Goal: Obtain resource: Download file/media

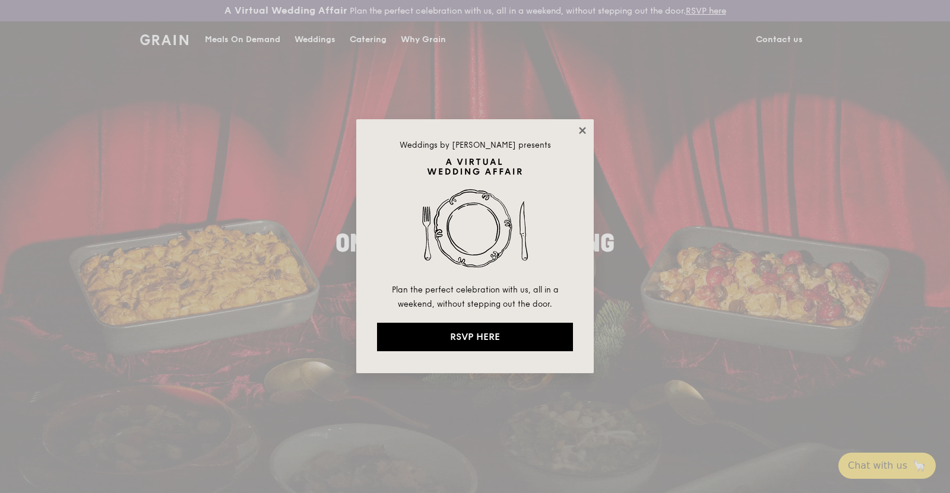
click at [587, 131] on icon at bounding box center [582, 130] width 11 height 11
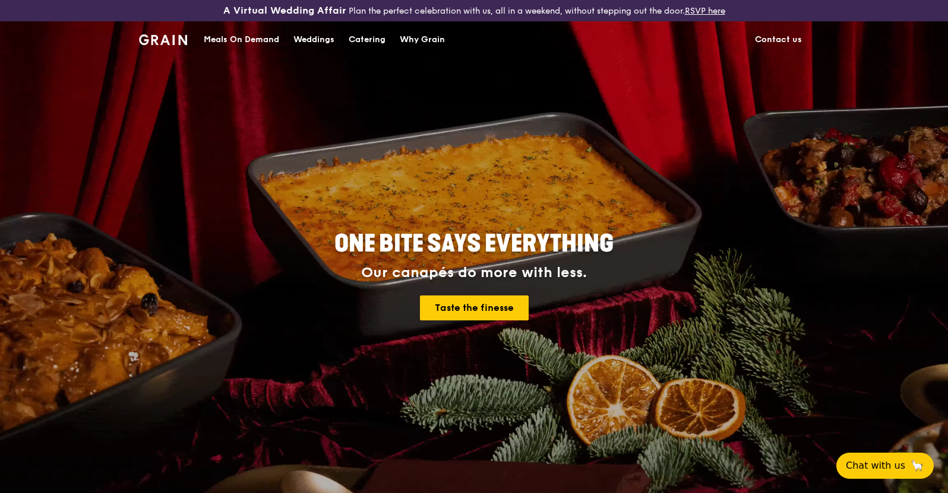
click at [784, 39] on link "Contact us" at bounding box center [778, 40] width 61 height 36
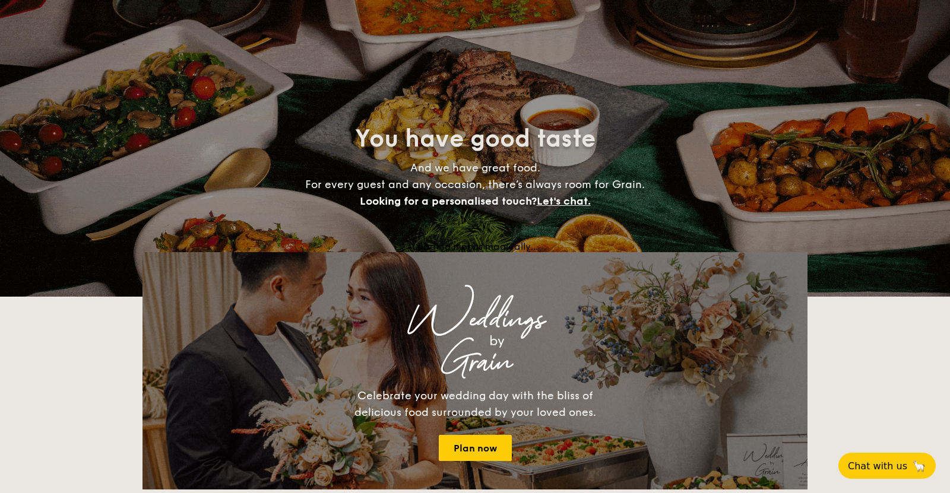
select select
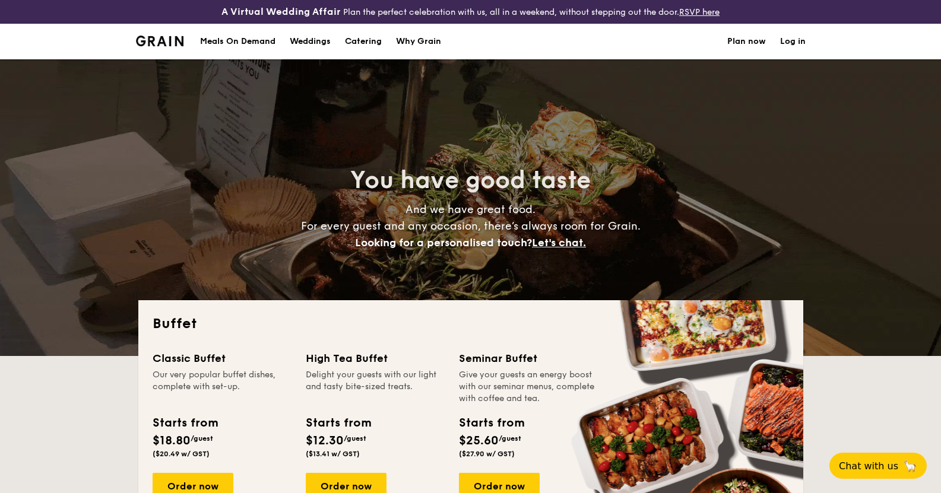
click at [603, 16] on div "A Virtual Wedding Affair Plan the perfect celebration with us, all in a weekend…" at bounding box center [471, 12] width 628 height 14
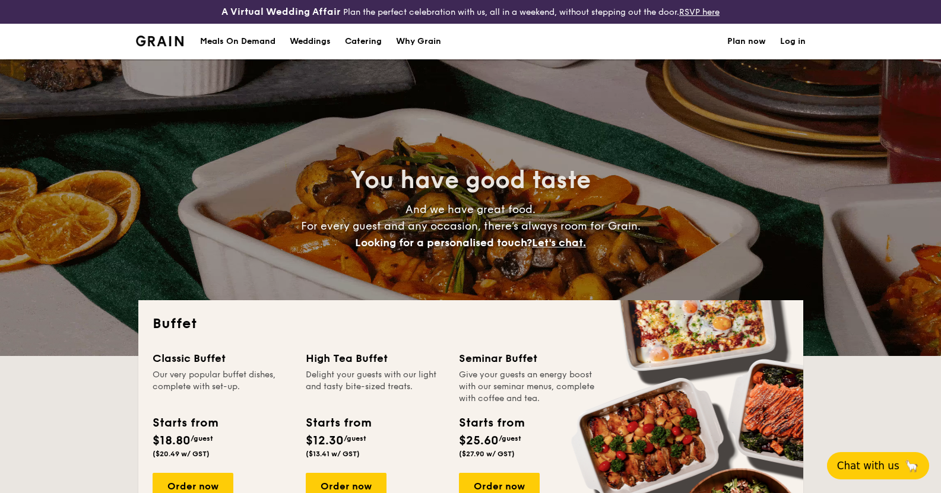
click at [867, 459] on button "Chat with us 🦙" at bounding box center [878, 466] width 102 height 27
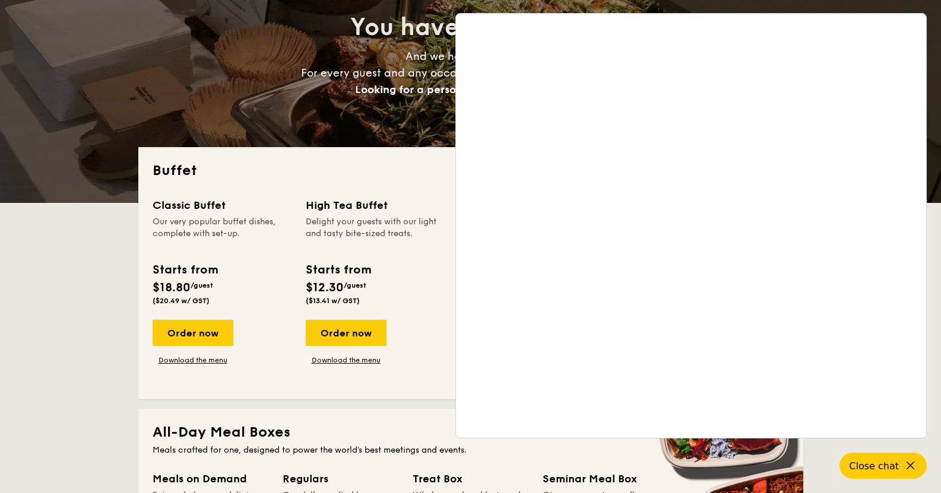
scroll to position [178, 0]
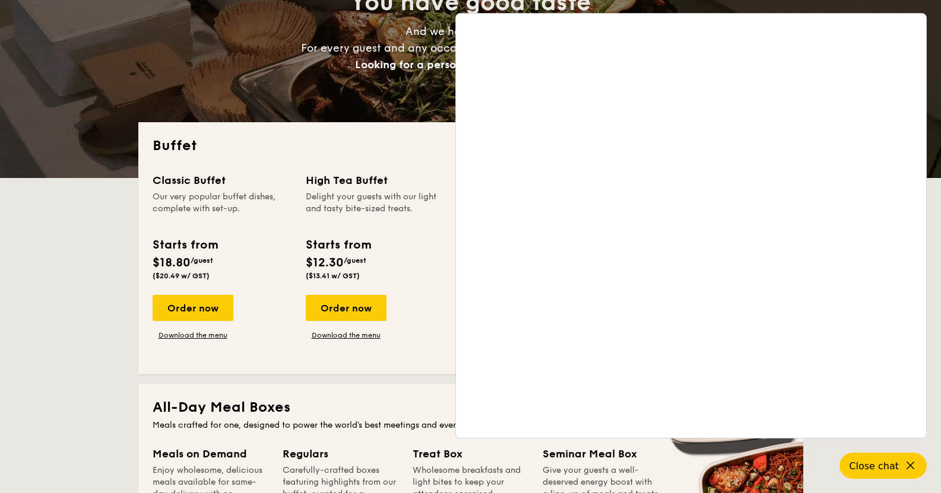
drag, startPoint x: 80, startPoint y: 295, endPoint x: 503, endPoint y: 169, distance: 441.2
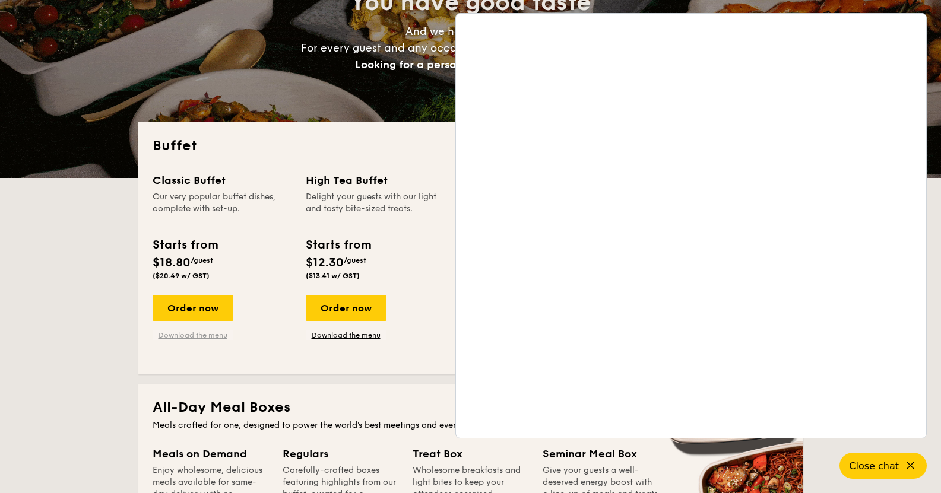
click at [188, 332] on link "Download the menu" at bounding box center [193, 336] width 81 height 10
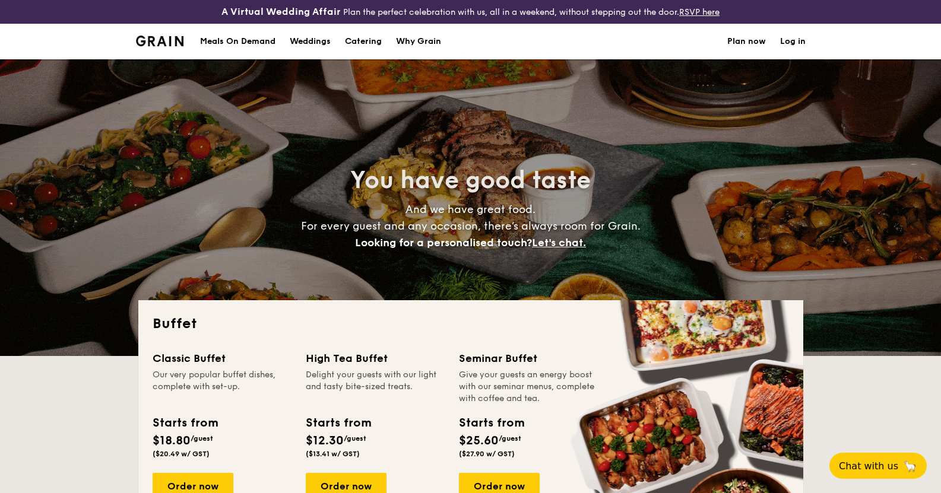
select select
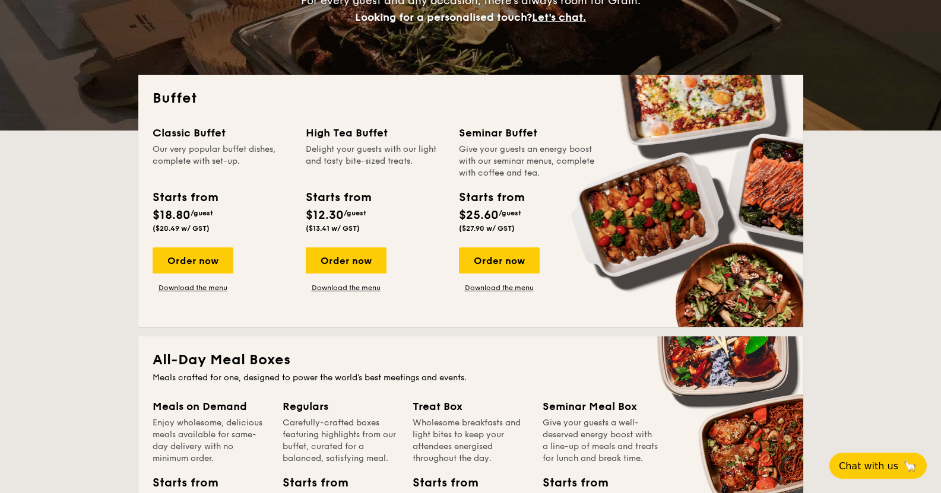
scroll to position [238, 0]
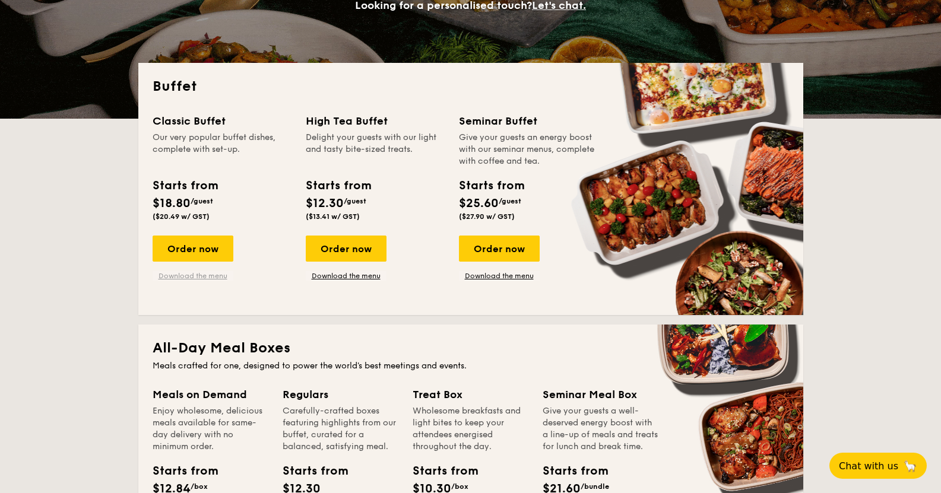
click at [186, 274] on link "Download the menu" at bounding box center [193, 276] width 81 height 10
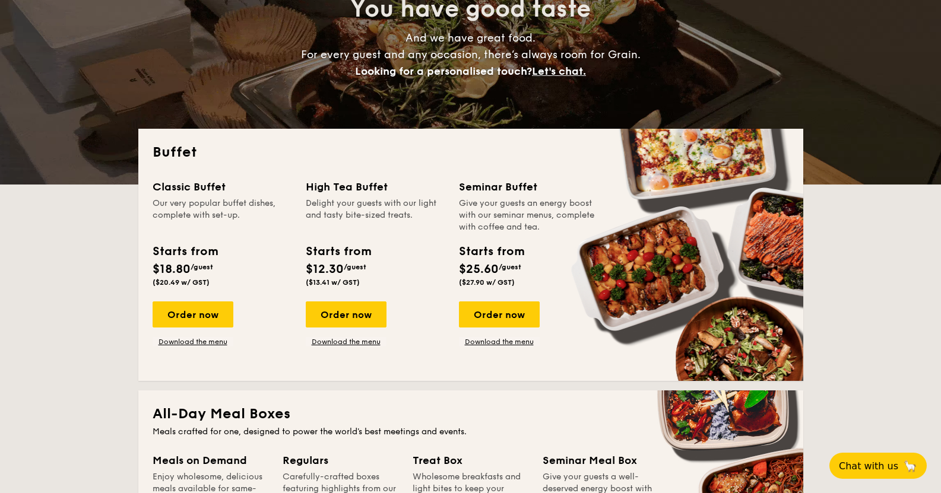
scroll to position [119, 0]
